Goal: Navigation & Orientation: Find specific page/section

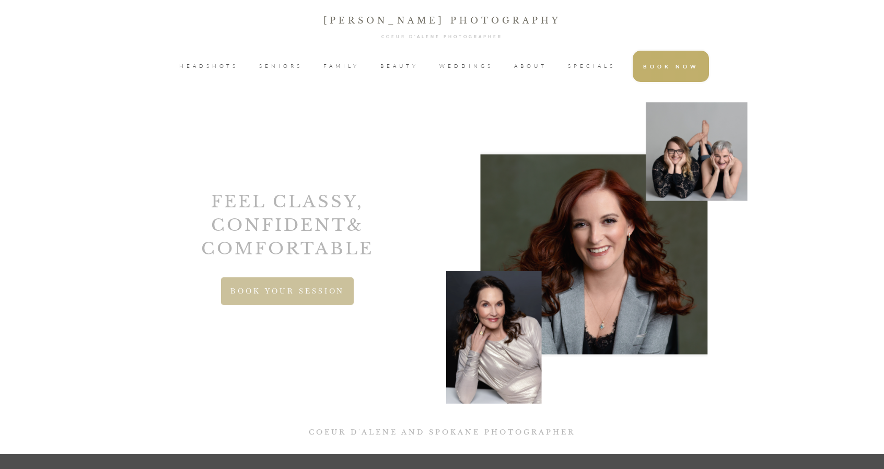
click at [460, 72] on span "WEDDINGS" at bounding box center [466, 67] width 54 height 16
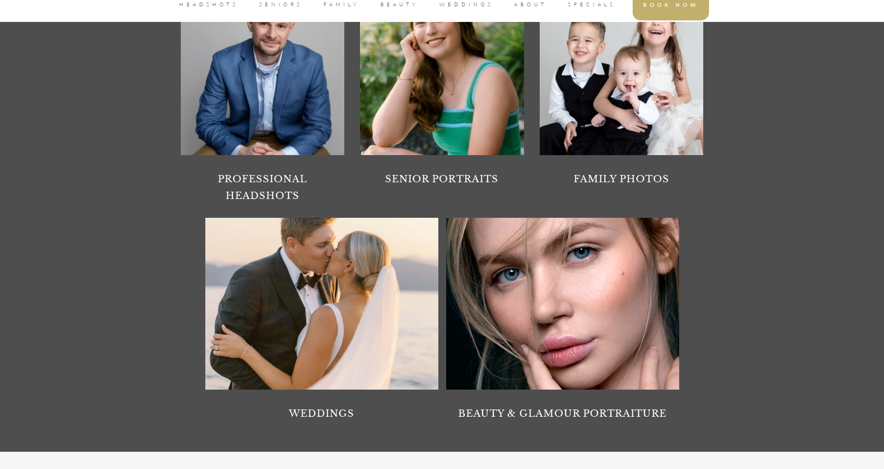
scroll to position [1117, 0]
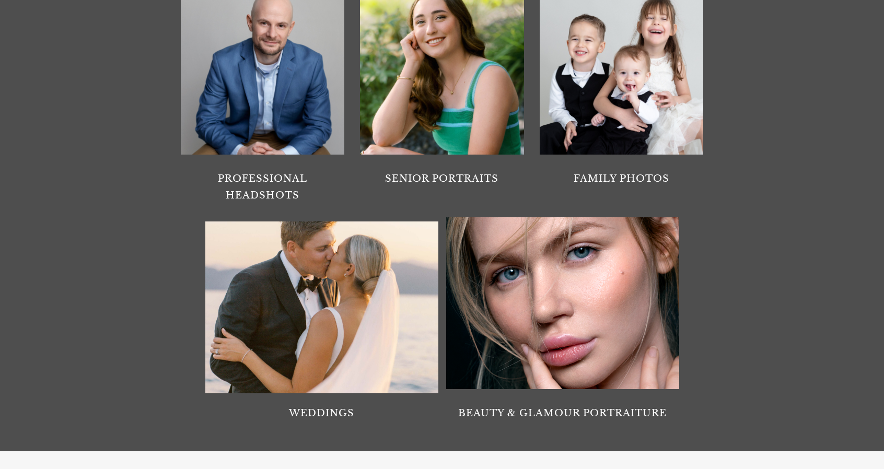
click at [322, 268] on div at bounding box center [321, 308] width 233 height 172
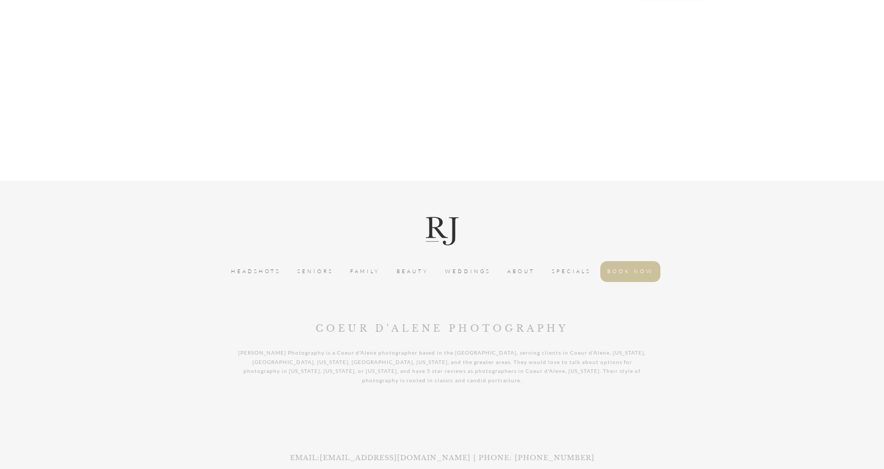
scroll to position [3213, 0]
